Goal: Task Accomplishment & Management: Manage account settings

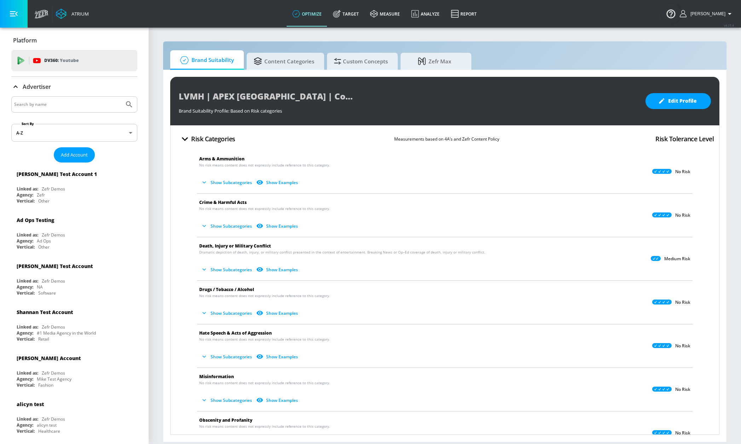
click at [87, 106] on input "Search by name" at bounding box center [67, 104] width 107 height 9
click at [86, 108] on input "walm" at bounding box center [67, 104] width 107 height 9
type input "walmart"
click at [121, 97] on button "Submit Search" at bounding box center [129, 105] width 16 height 16
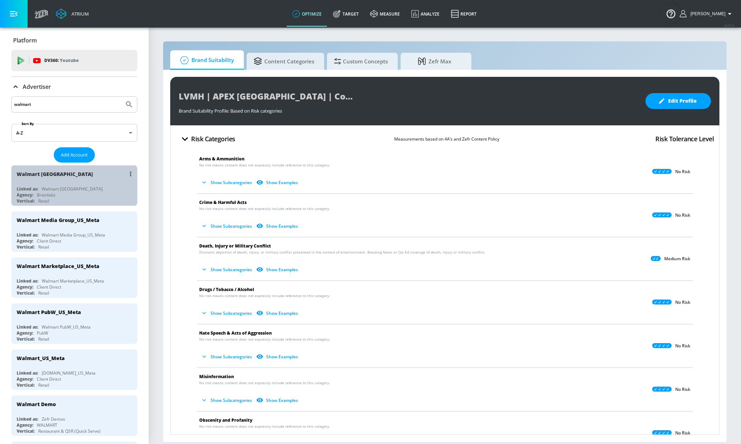
click at [73, 200] on div "Vertical: Retail" at bounding box center [76, 201] width 119 height 6
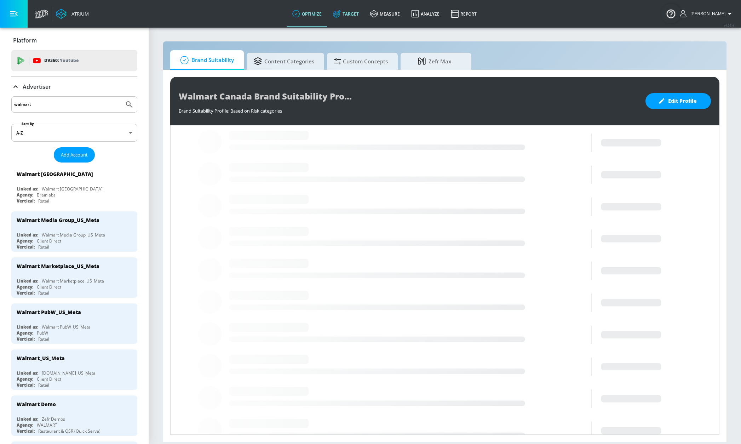
click at [363, 14] on link "Target" at bounding box center [345, 13] width 37 height 25
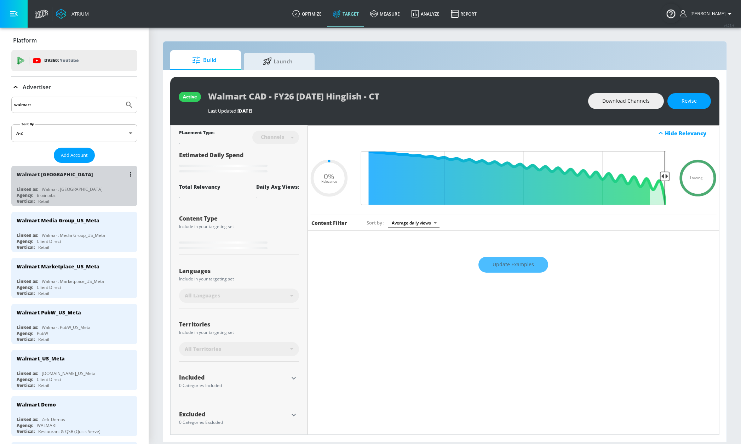
click at [78, 179] on div "Walmart [GEOGRAPHIC_DATA]" at bounding box center [76, 174] width 119 height 17
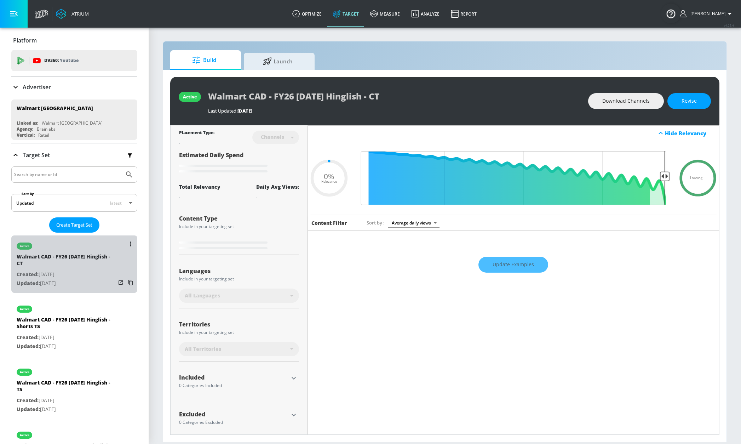
click at [93, 255] on div "Walmart CAD - FY26 [DATE] Hinglish - CT" at bounding box center [66, 261] width 99 height 17
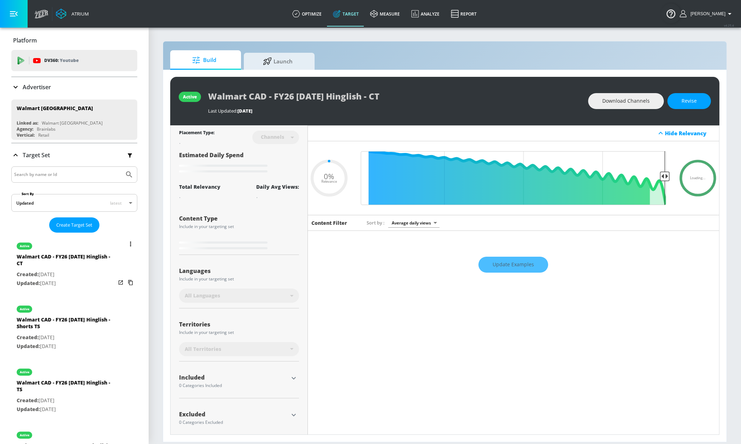
click at [69, 249] on div "active" at bounding box center [66, 244] width 99 height 18
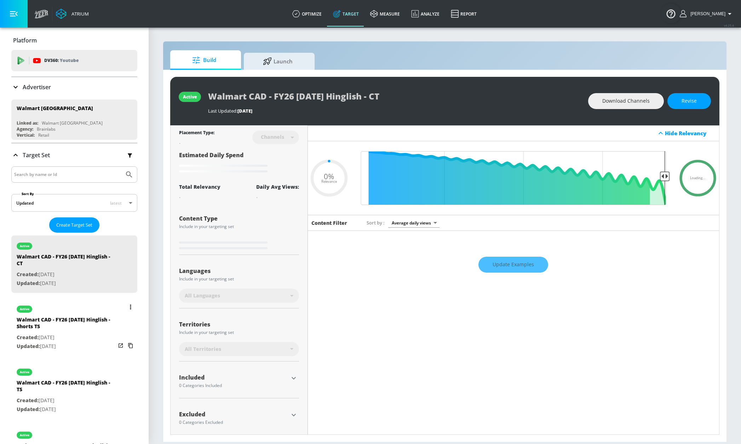
type input "0.05"
